Goal: Check status: Check status

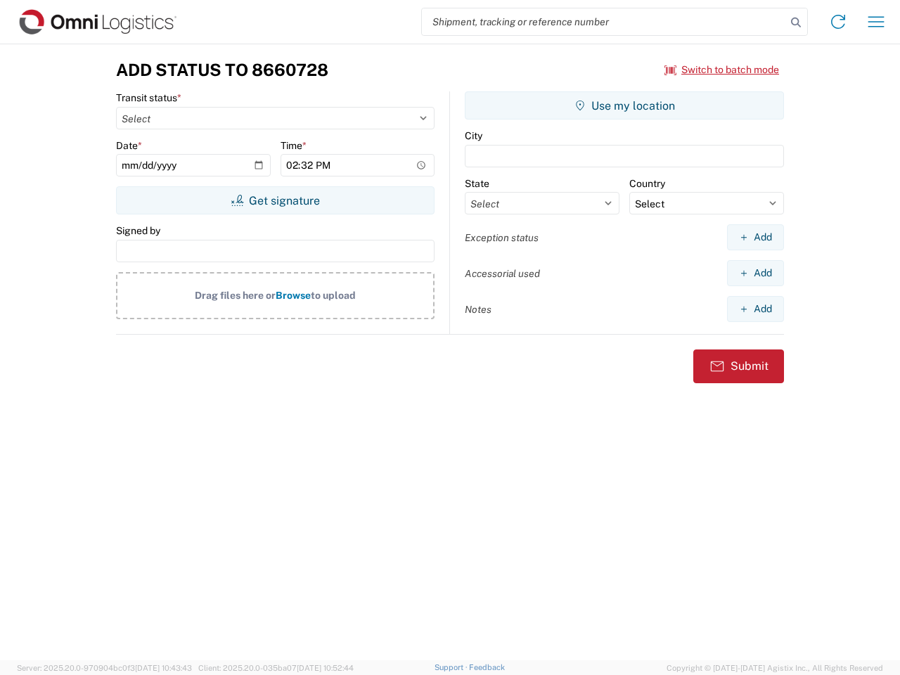
click at [604, 22] on input "search" at bounding box center [604, 21] width 364 height 27
click at [796, 22] on icon at bounding box center [796, 23] width 20 height 20
click at [838, 22] on icon at bounding box center [837, 22] width 22 height 22
click at [876, 22] on icon "button" at bounding box center [876, 21] width 16 height 11
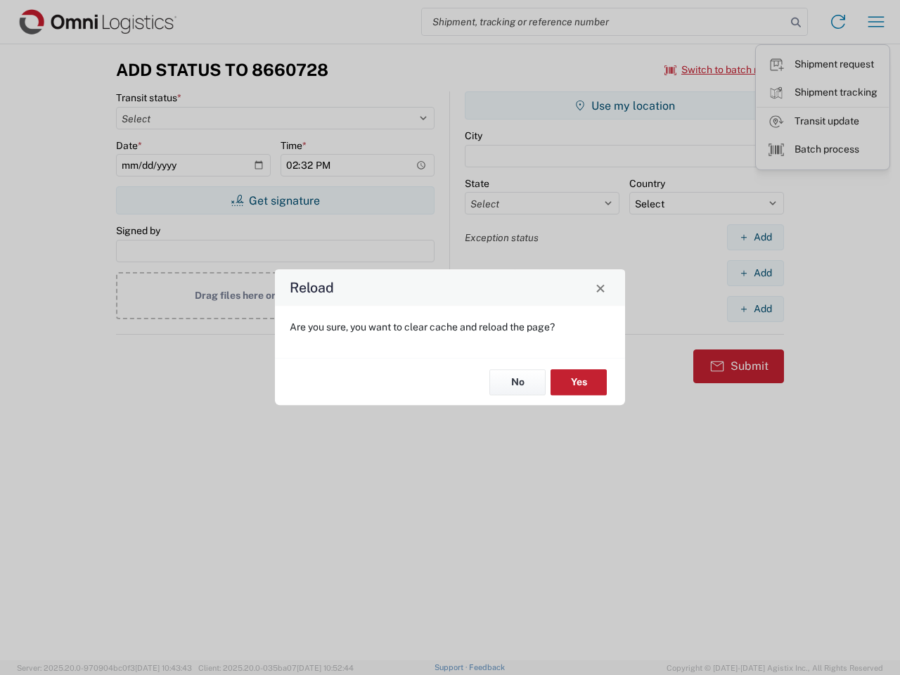
click at [275, 200] on div "Reload Are you sure, you want to clear cache and reload the page? No Yes" at bounding box center [450, 337] width 900 height 675
click at [624, 105] on div "Reload Are you sure, you want to clear cache and reload the page? No Yes" at bounding box center [450, 337] width 900 height 675
click at [755, 237] on div "Reload Are you sure, you want to clear cache and reload the page? No Yes" at bounding box center [450, 337] width 900 height 675
click at [755, 273] on div "Reload Are you sure, you want to clear cache and reload the page? No Yes" at bounding box center [450, 337] width 900 height 675
click at [755, 309] on div "Reload Are you sure, you want to clear cache and reload the page? No Yes" at bounding box center [450, 337] width 900 height 675
